Goal: Browse casually

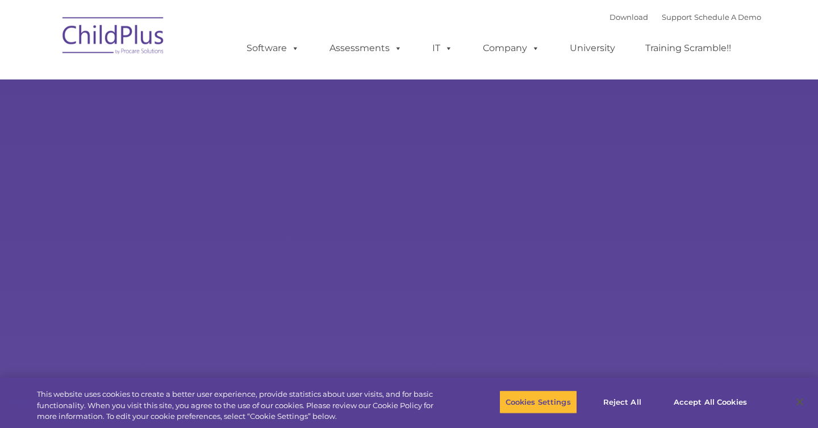
type input ""
select select "MEDIUM"
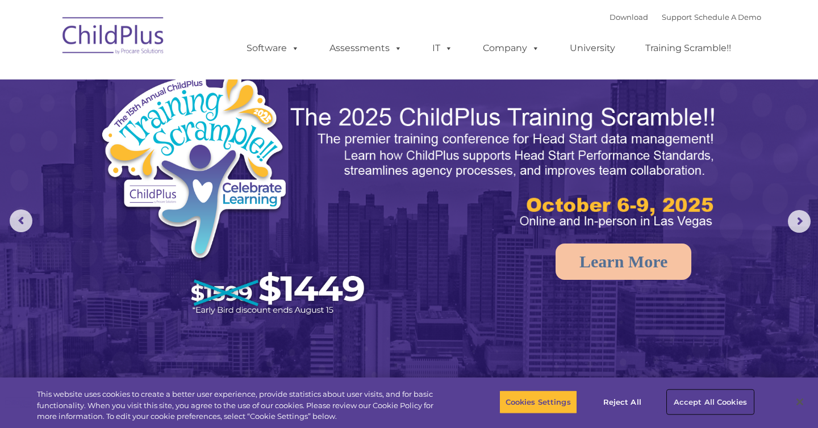
click at [710, 401] on button "Accept All Cookies" at bounding box center [711, 402] width 86 height 24
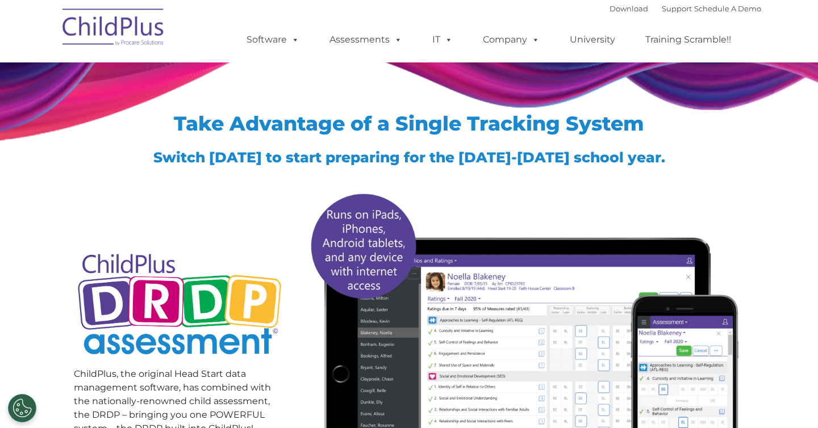
click at [110, 19] on img at bounding box center [114, 29] width 114 height 57
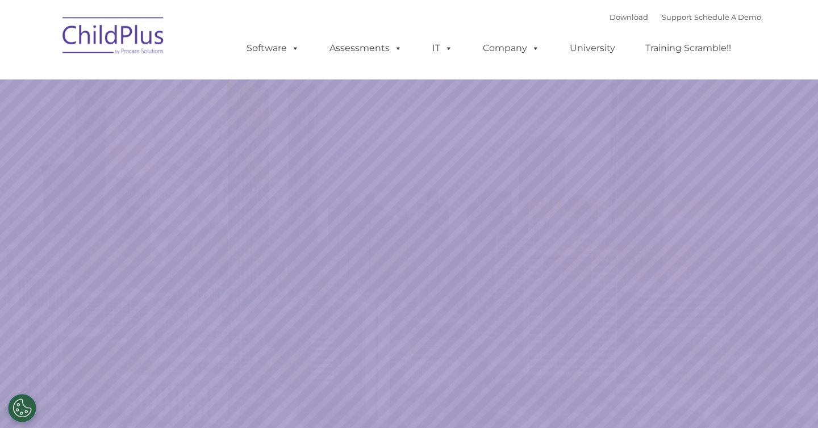
select select "MEDIUM"
